Goal: Find specific page/section: Find specific page/section

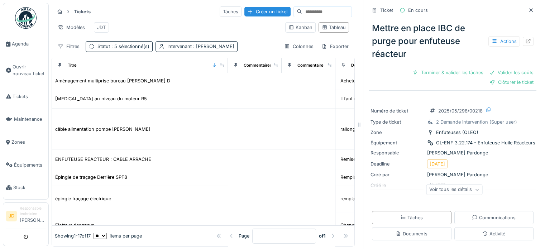
scroll to position [221, 0]
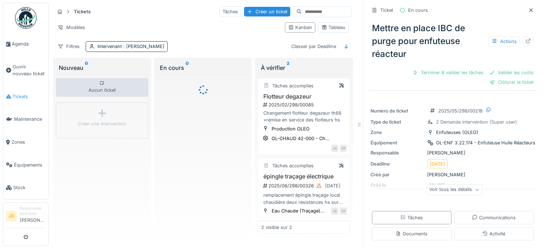
click at [21, 95] on span "Tickets" at bounding box center [29, 96] width 33 height 7
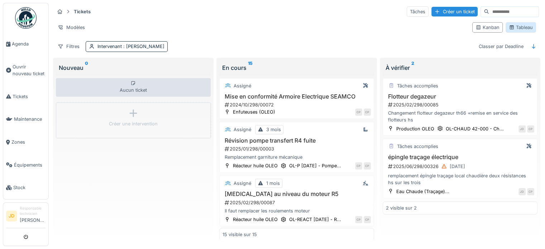
click at [514, 28] on div "Tableau" at bounding box center [521, 27] width 24 height 7
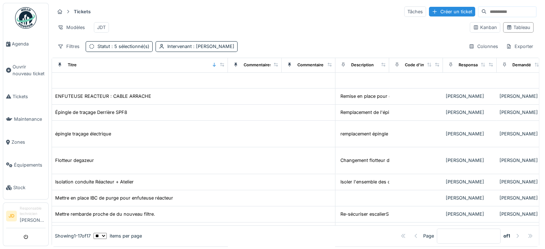
scroll to position [64, 3]
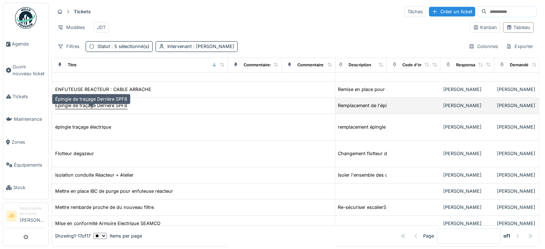
click at [100, 109] on div "Épingle de traçage Derrière SPF8" at bounding box center [91, 105] width 72 height 7
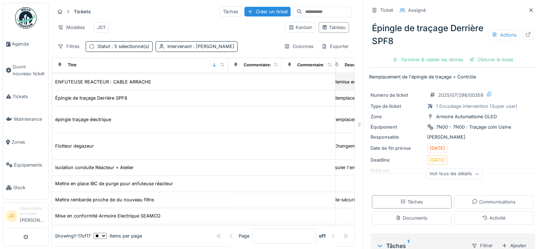
scroll to position [72, 6]
click at [87, 123] on div "épingle traçage électrique" at bounding box center [83, 119] width 56 height 7
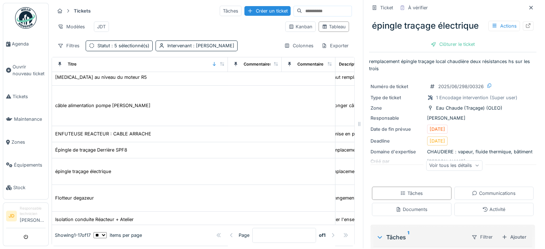
scroll to position [0, 12]
